Goal: Task Accomplishment & Management: Manage account settings

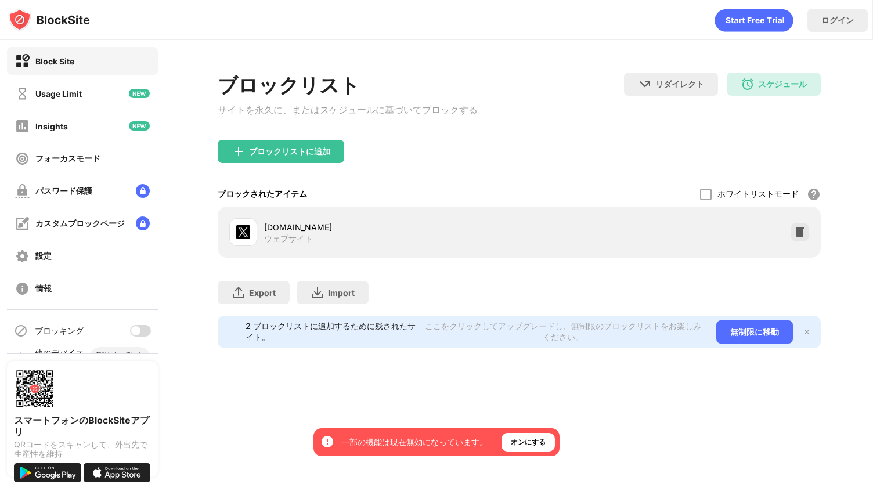
scroll to position [26, 0]
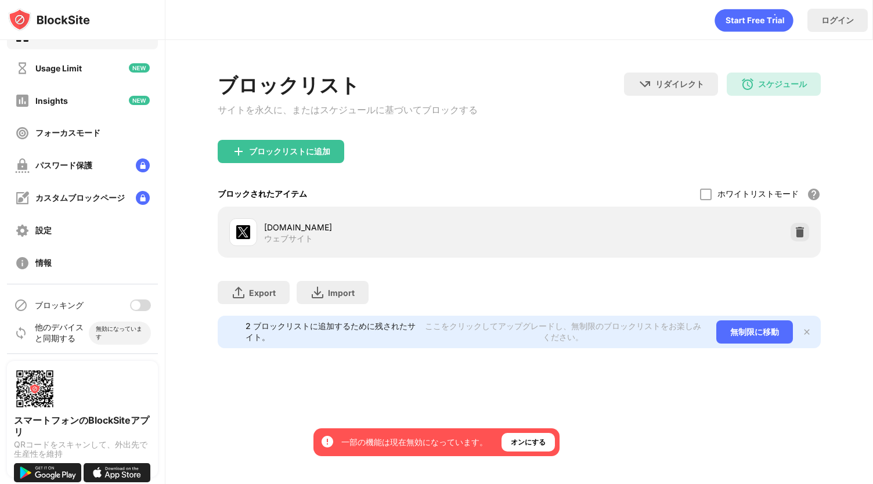
drag, startPoint x: 529, startPoint y: 6, endPoint x: 178, endPoint y: 78, distance: 357.9
click at [178, 78] on div "Block Site Usage Limit Insights フォーカスモード パスワード保護 カスタムブロックページ 設定 情報 ブロッキング 他のデバイ…" at bounding box center [436, 242] width 873 height 484
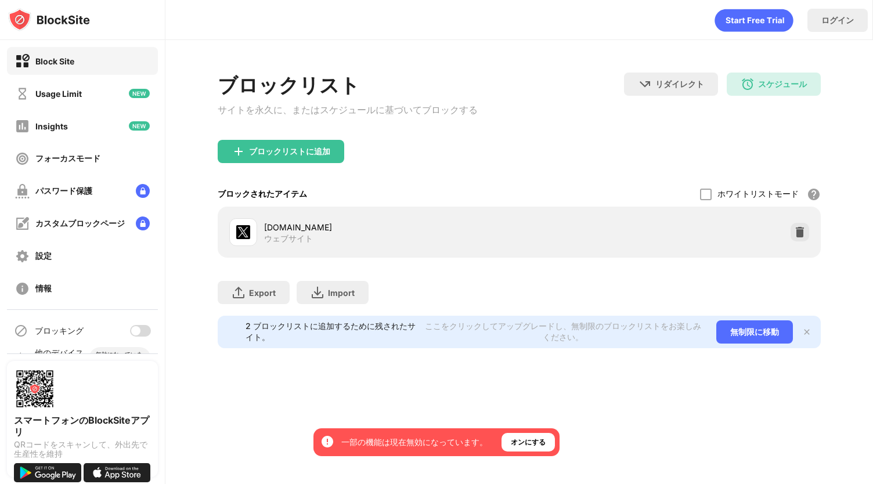
click at [624, 134] on div "ブロックリスト サイトを永久に、またはスケジュールに基づいてブロックする リダイレクト クリックしてリダイレクトのウェブサイトを設定する スケジュール 00:…" at bounding box center [519, 106] width 603 height 67
